Goal: Task Accomplishment & Management: Manage account settings

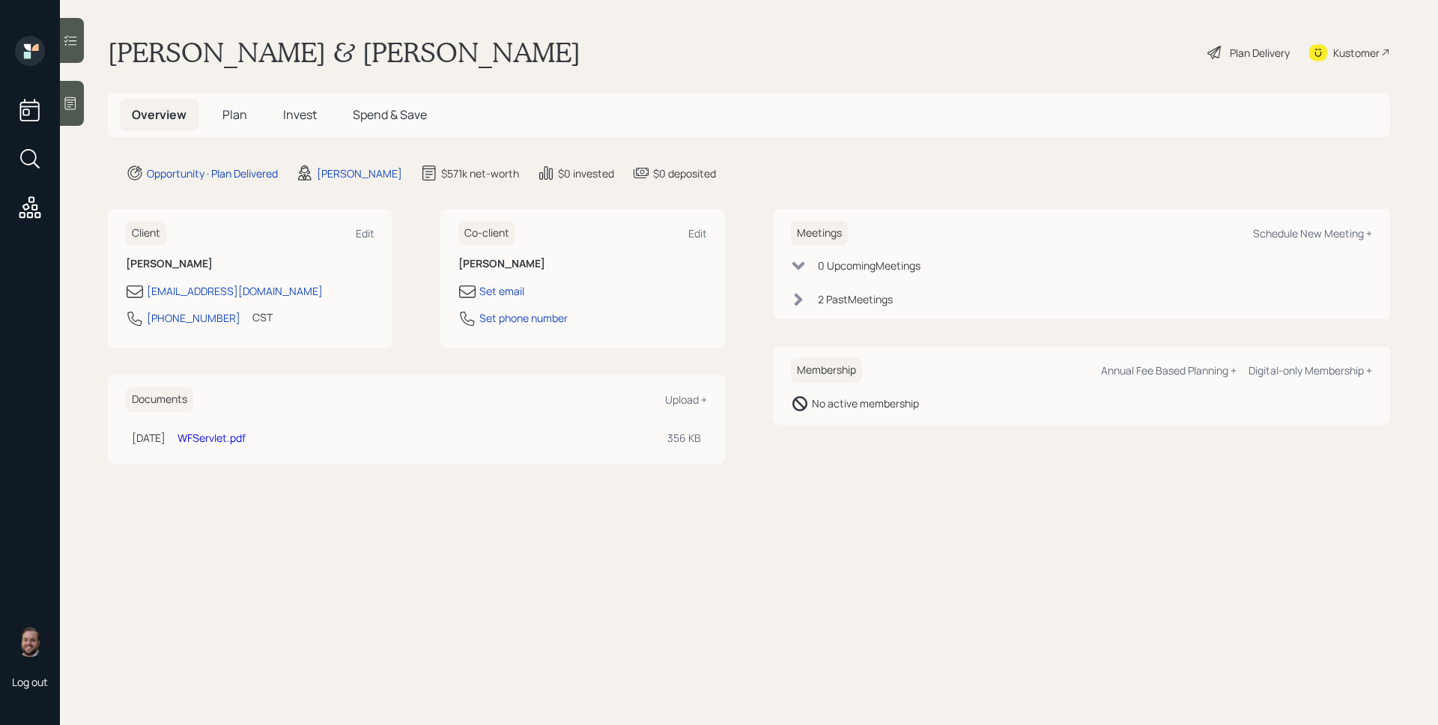
click at [248, 119] on h5 "Plan" at bounding box center [235, 115] width 49 height 32
click at [229, 99] on h5 "Plan" at bounding box center [235, 115] width 49 height 32
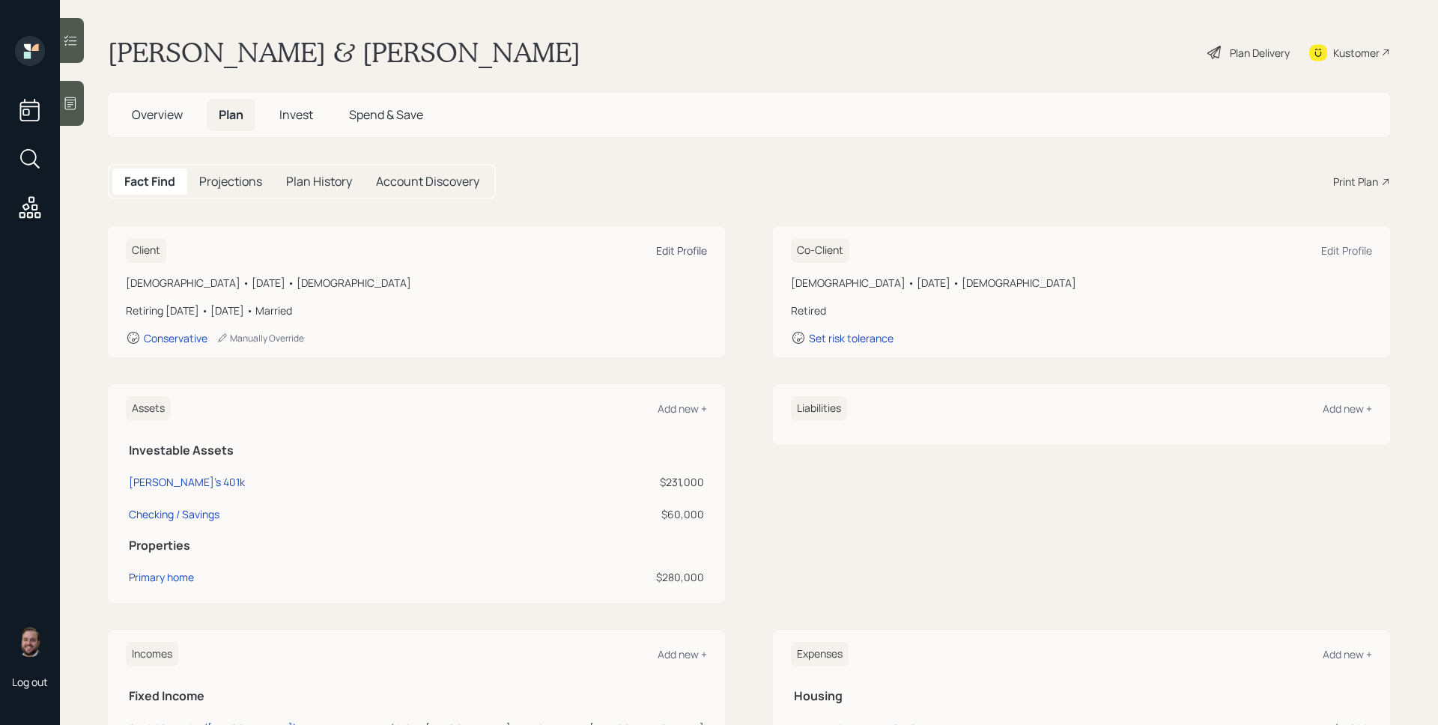
click at [685, 246] on div "Edit Profile" at bounding box center [681, 250] width 51 height 14
select select "7"
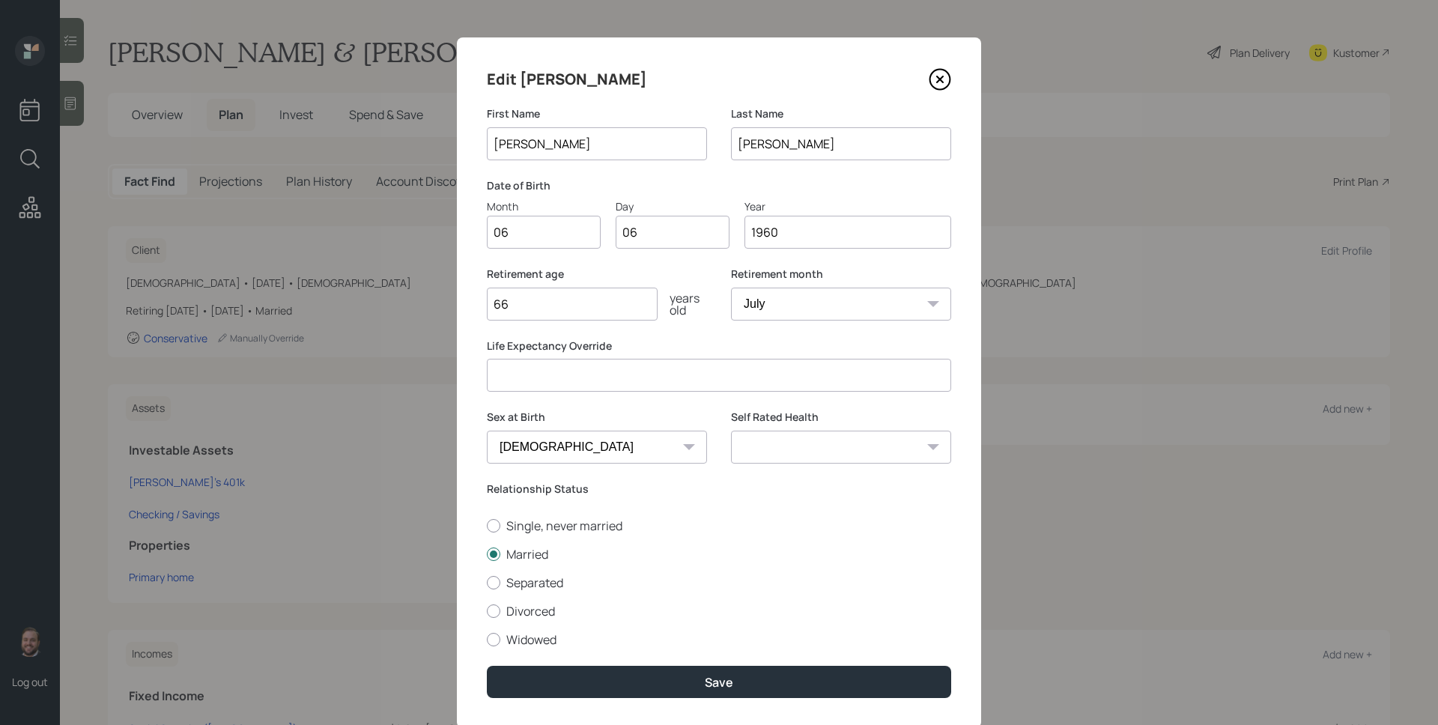
click at [932, 88] on icon at bounding box center [940, 80] width 20 height 20
